Goal: Task Accomplishment & Management: Manage account settings

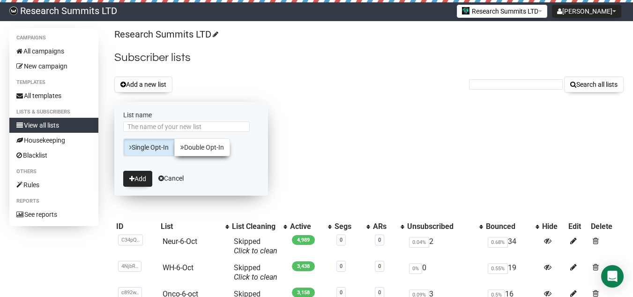
click at [198, 149] on link "Double Opt-In" at bounding box center [202, 147] width 56 height 18
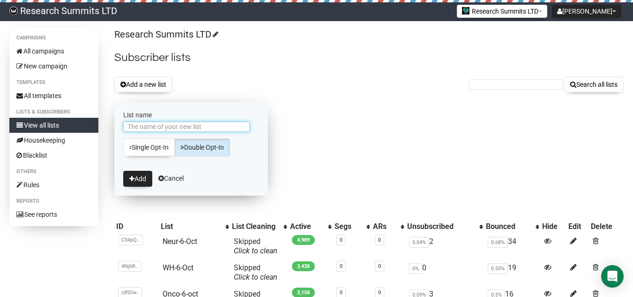
click at [152, 122] on input "List name" at bounding box center [186, 126] width 127 height 10
paste input "Onco-7-Oct"
type input "Onco-7-Oct"
click at [145, 181] on button "Add" at bounding box center [137, 179] width 29 height 16
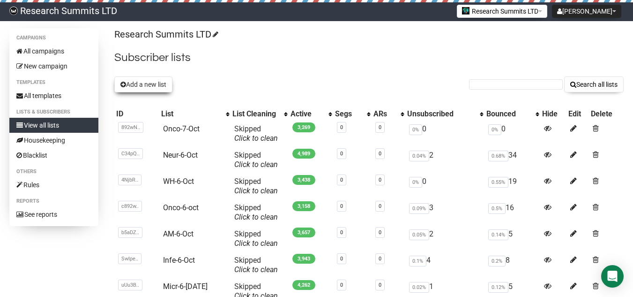
click at [133, 82] on button "Add a new list" at bounding box center [143, 84] width 58 height 16
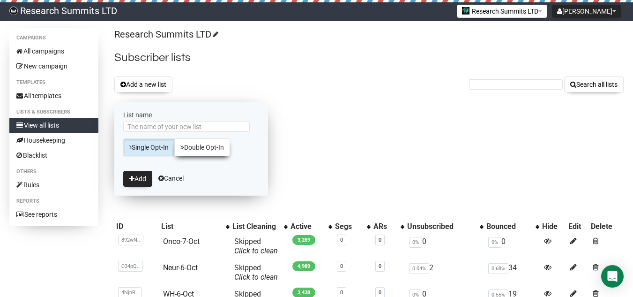
click at [209, 149] on link "Double Opt-In" at bounding box center [202, 147] width 56 height 18
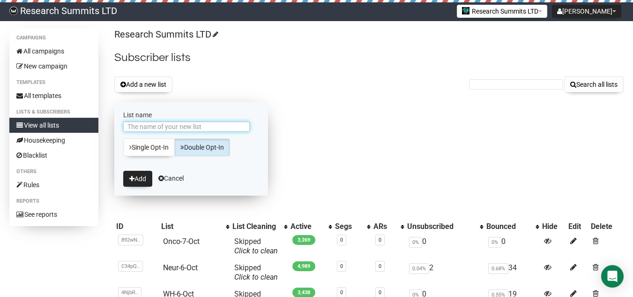
click at [186, 126] on input "List name" at bounding box center [186, 126] width 127 height 10
paste input "Micr-7-oct"
type input "Micr-7-oct"
click at [138, 172] on button "Add" at bounding box center [137, 179] width 29 height 16
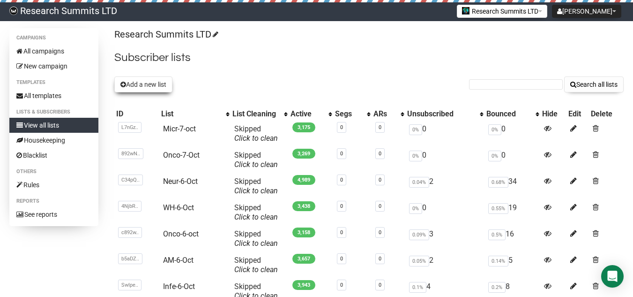
click at [135, 90] on button "Add a new list" at bounding box center [143, 84] width 58 height 16
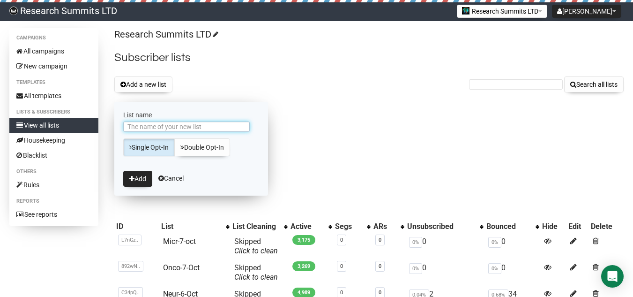
click at [154, 128] on input "List name" at bounding box center [186, 126] width 127 height 10
paste input "Infe-7-Oct"
type input "Infe-7-Oct"
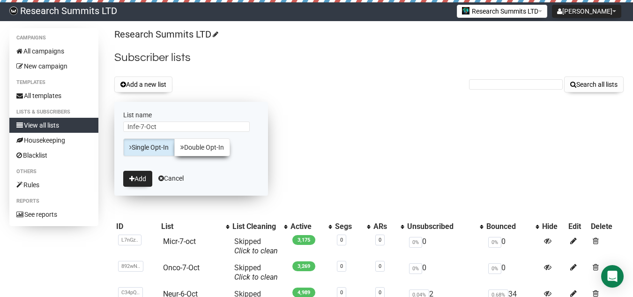
click at [197, 142] on link "Double Opt-In" at bounding box center [202, 147] width 56 height 18
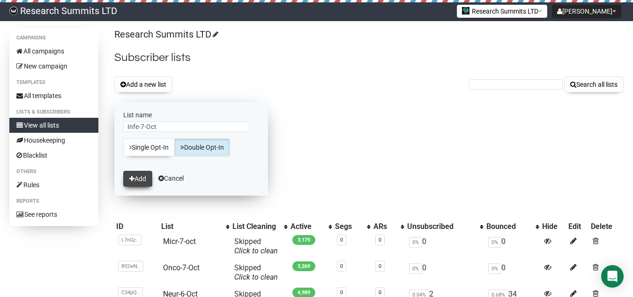
click at [148, 176] on button "Add" at bounding box center [137, 179] width 29 height 16
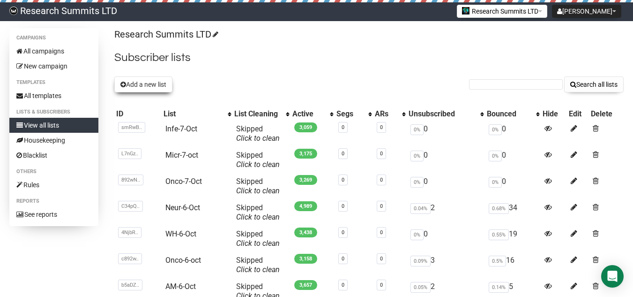
click at [150, 87] on button "Add a new list" at bounding box center [143, 84] width 58 height 16
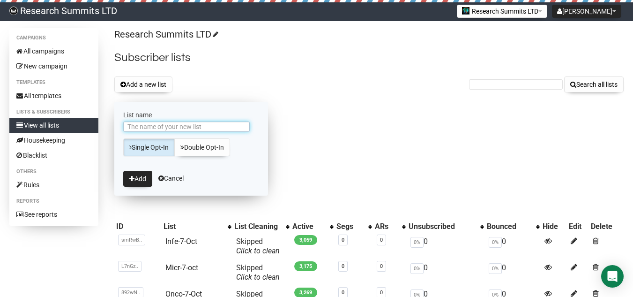
click at [160, 129] on input "List name" at bounding box center [186, 126] width 127 height 10
paste input "Am-7-Oct"
type input "Am-7-Oct"
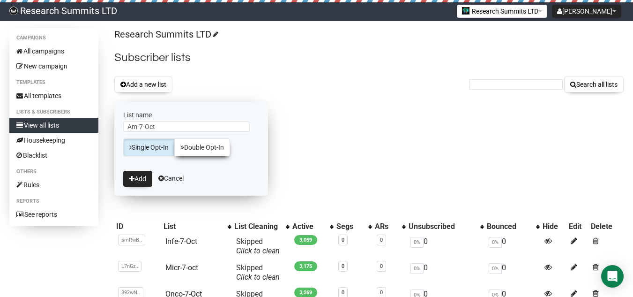
click at [199, 143] on link "Double Opt-In" at bounding box center [202, 147] width 56 height 18
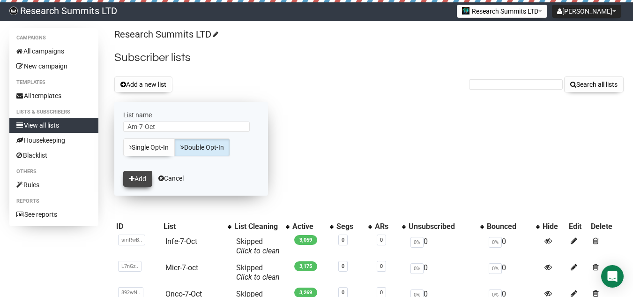
click at [140, 174] on button "Add" at bounding box center [137, 179] width 29 height 16
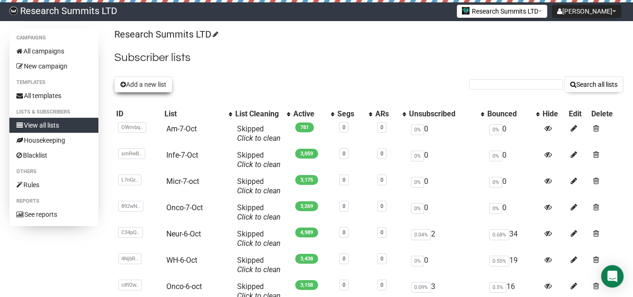
click at [152, 86] on button "Add a new list" at bounding box center [143, 84] width 58 height 16
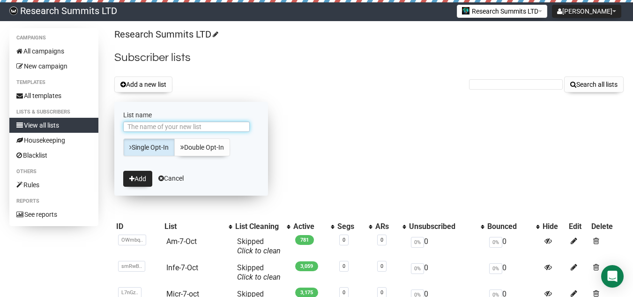
click at [147, 131] on input "List name" at bounding box center [186, 126] width 127 height 10
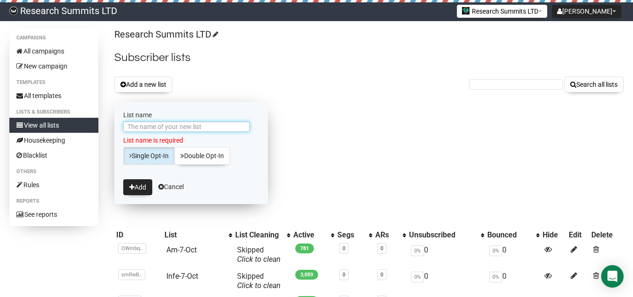
click at [200, 129] on input "List name" at bounding box center [186, 126] width 127 height 10
paste input "WH-7-Oct"
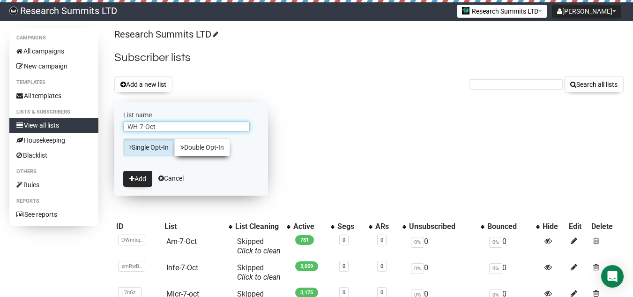
type input "WH-7-Oct"
click at [201, 142] on link "Double Opt-In" at bounding box center [202, 147] width 56 height 18
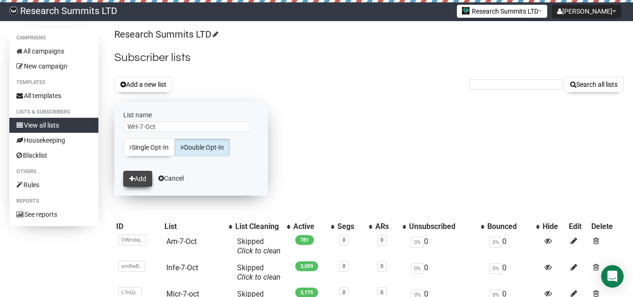
click at [129, 179] on icon "submit" at bounding box center [131, 178] width 5 height 7
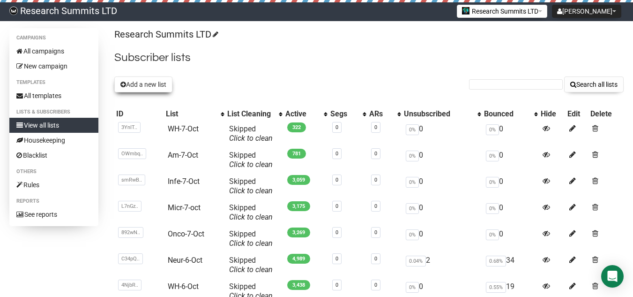
click at [137, 86] on button "Add a new list" at bounding box center [143, 84] width 58 height 16
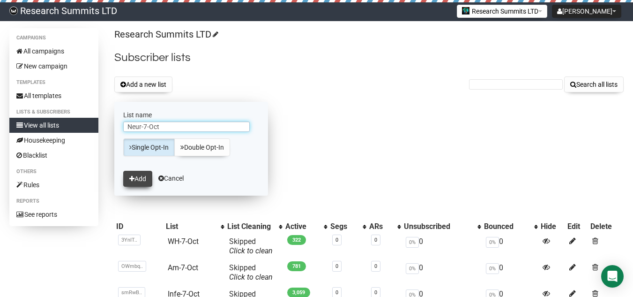
type input "Neur-7-Oct"
click at [144, 179] on button "Add" at bounding box center [137, 179] width 29 height 16
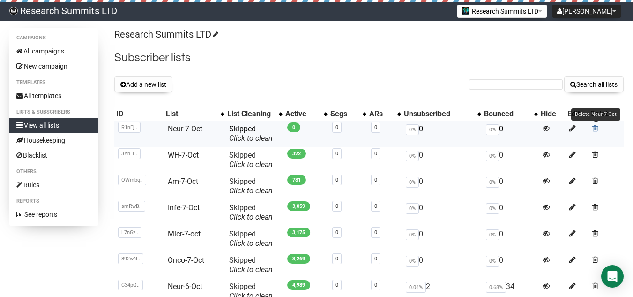
click at [593, 127] on span at bounding box center [595, 128] width 6 height 8
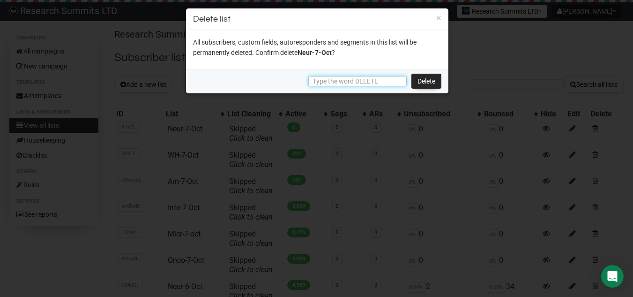
click at [380, 85] on input "text" at bounding box center [357, 81] width 98 height 10
type input "DELETE"
click at [423, 87] on link "Delete" at bounding box center [426, 81] width 30 height 15
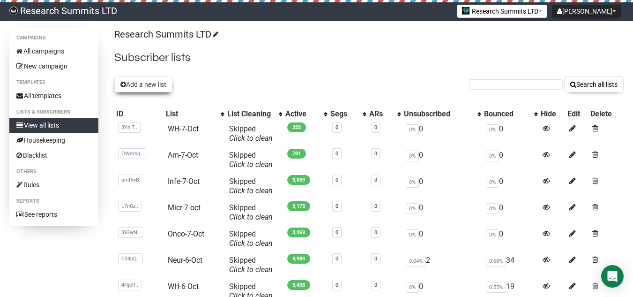
click at [144, 87] on button "Add a new list" at bounding box center [143, 84] width 58 height 16
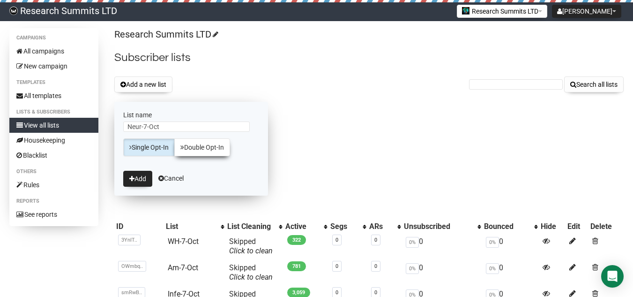
click at [194, 142] on link "Double Opt-In" at bounding box center [202, 147] width 56 height 18
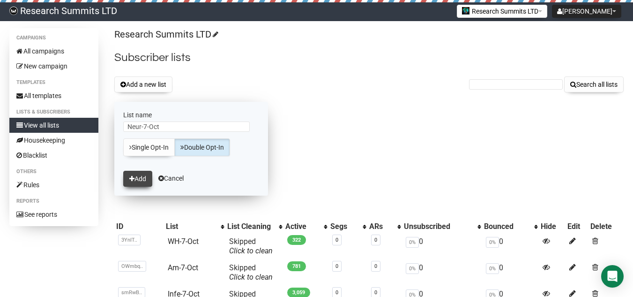
click at [141, 174] on button "Add" at bounding box center [137, 179] width 29 height 16
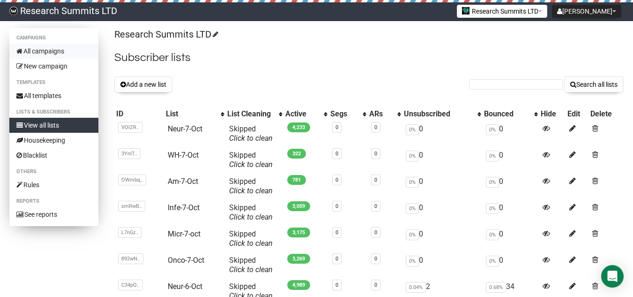
click at [57, 51] on link "All campaigns" at bounding box center [53, 51] width 89 height 15
